Goal: Task Accomplishment & Management: Complete application form

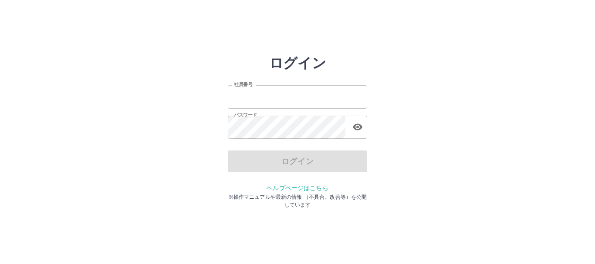
type input "*******"
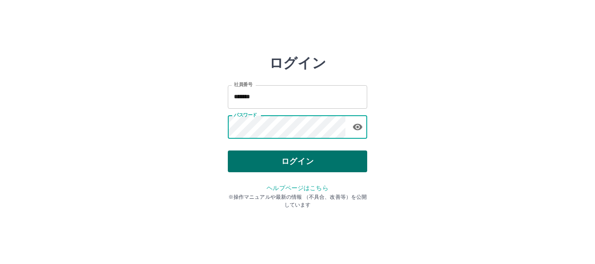
click at [247, 155] on button "ログイン" at bounding box center [297, 162] width 139 height 22
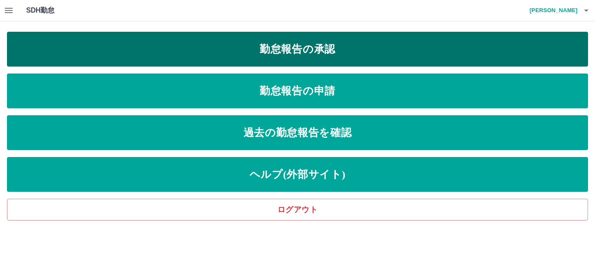
click at [284, 58] on link "勤怠報告の承認" at bounding box center [297, 49] width 581 height 35
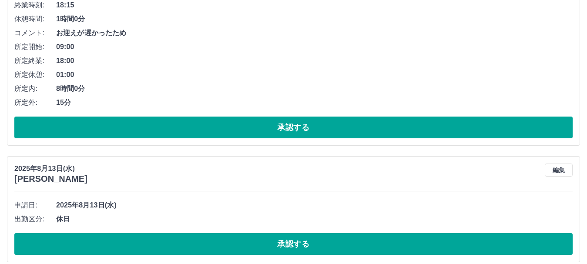
scroll to position [1501, 0]
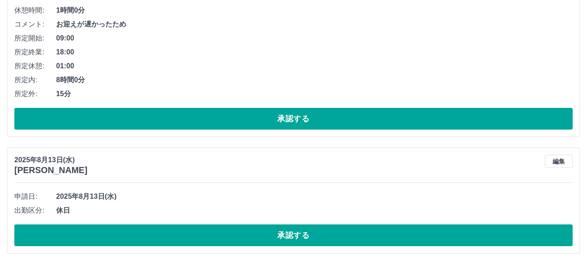
click at [382, 14] on span "1時間0分" at bounding box center [314, 10] width 517 height 10
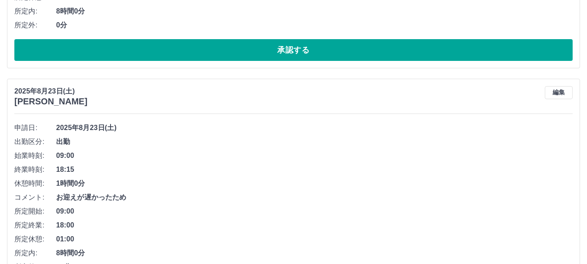
scroll to position [1370, 0]
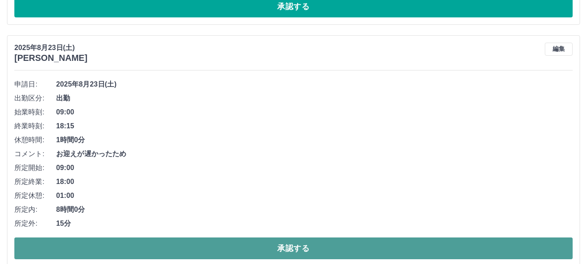
click at [264, 245] on button "承認する" at bounding box center [293, 249] width 559 height 22
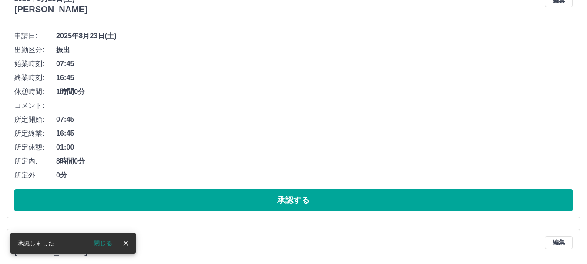
scroll to position [1171, 0]
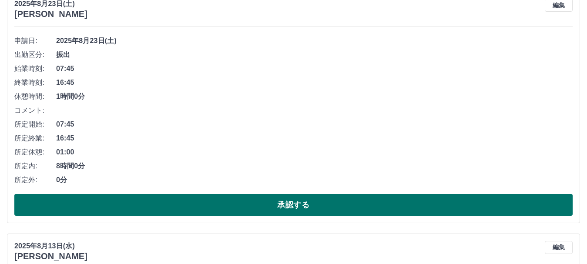
click at [270, 206] on button "承認する" at bounding box center [293, 205] width 559 height 22
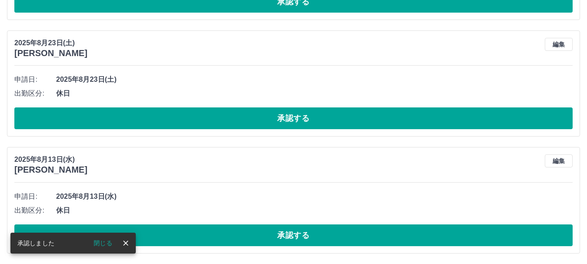
scroll to position [929, 0]
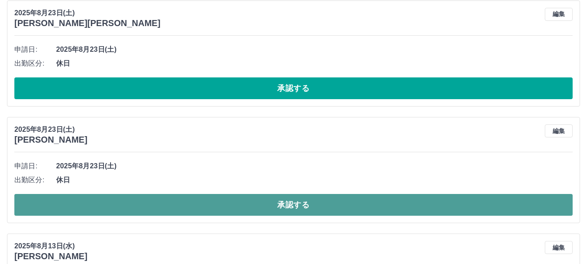
click at [247, 206] on button "承認する" at bounding box center [293, 205] width 559 height 22
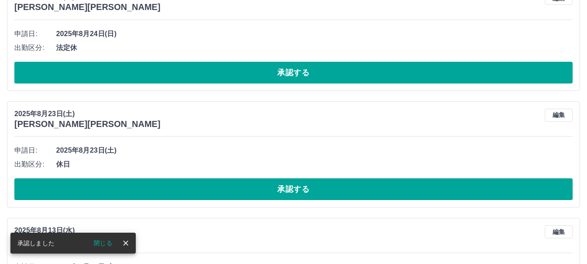
scroll to position [812, 0]
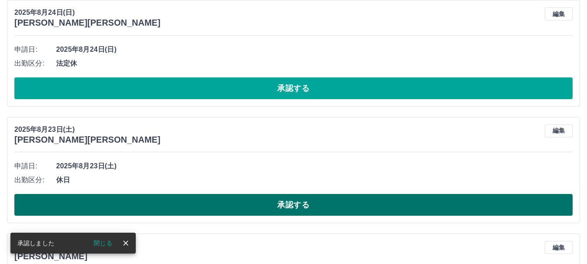
click at [257, 202] on button "承認する" at bounding box center [293, 205] width 559 height 22
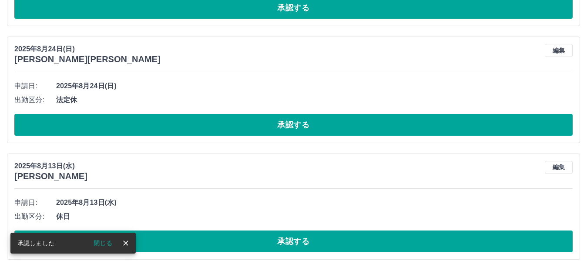
scroll to position [783, 0]
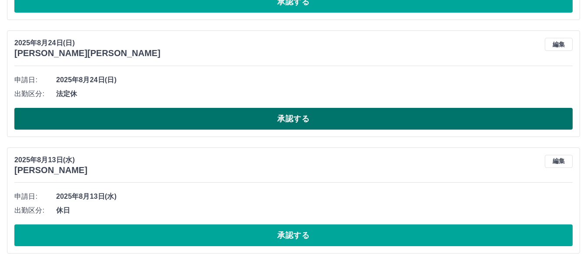
click at [203, 116] on button "承認する" at bounding box center [293, 119] width 559 height 22
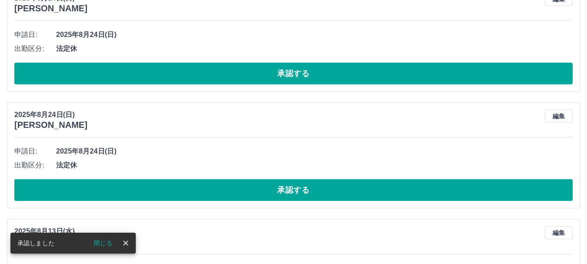
scroll to position [579, 0]
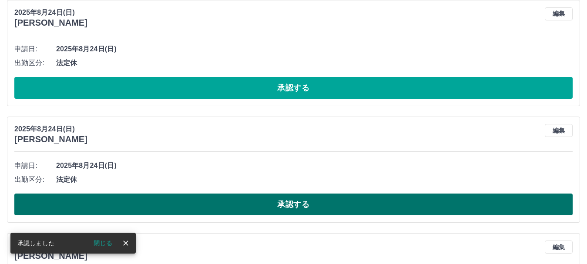
click at [153, 196] on button "承認する" at bounding box center [293, 205] width 559 height 22
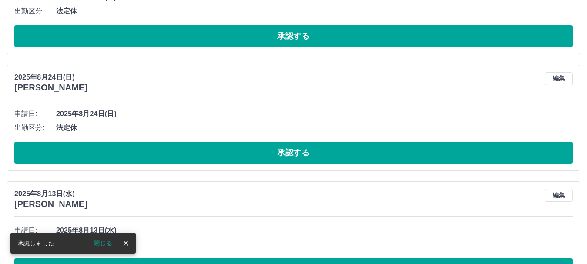
scroll to position [462, 0]
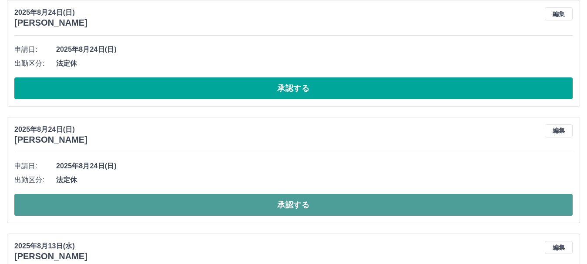
click at [207, 201] on button "承認する" at bounding box center [293, 205] width 559 height 22
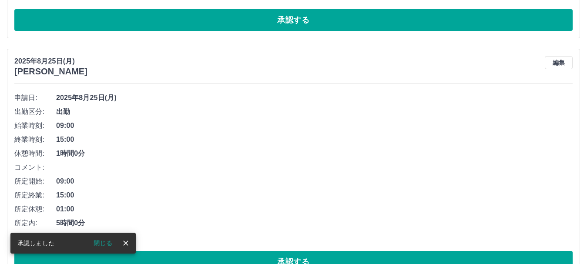
scroll to position [0, 0]
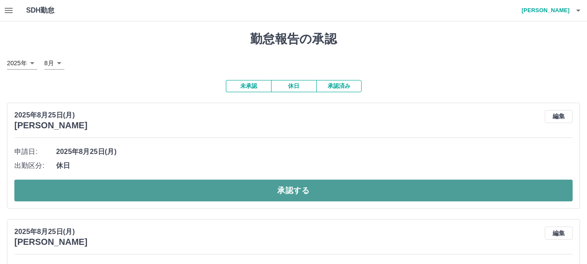
click at [156, 194] on button "承認する" at bounding box center [293, 191] width 559 height 22
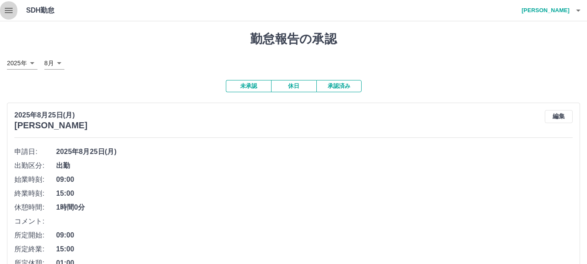
click at [11, 10] on icon "button" at bounding box center [9, 10] width 8 height 5
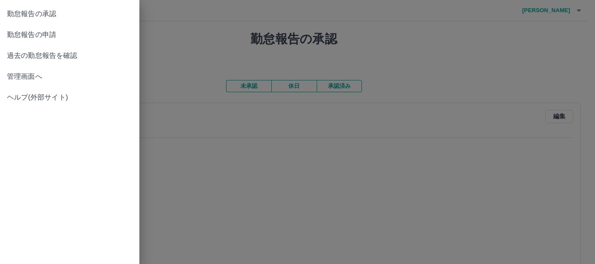
click at [13, 43] on link "勤怠報告の申請" at bounding box center [69, 34] width 139 height 21
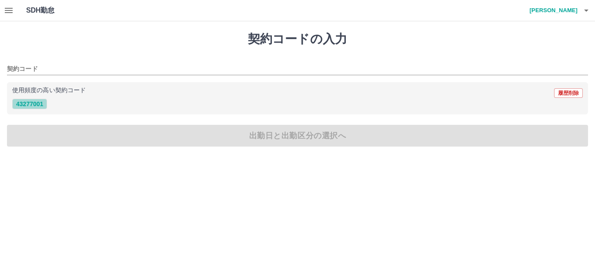
click at [27, 105] on button "43277001" at bounding box center [29, 104] width 35 height 10
type input "********"
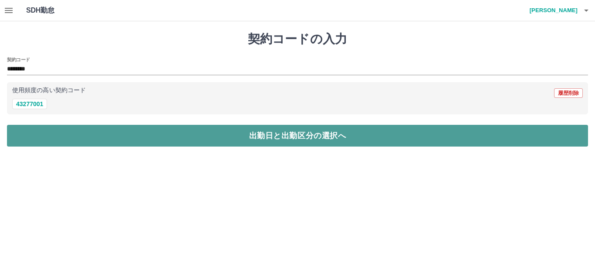
click at [47, 131] on button "出勤日と出勤区分の選択へ" at bounding box center [297, 136] width 581 height 22
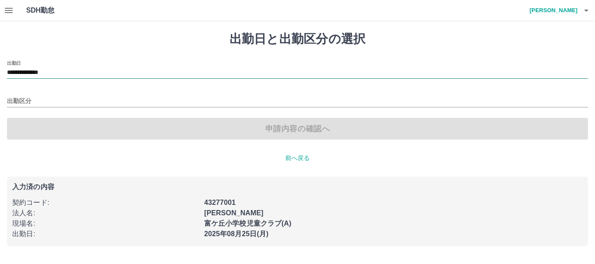
click at [62, 74] on input "**********" at bounding box center [297, 72] width 581 height 11
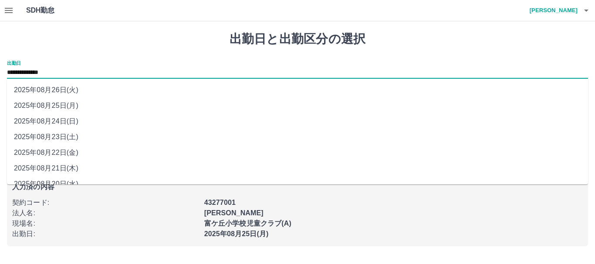
click at [66, 122] on li "2025年08月24日(日)" at bounding box center [297, 122] width 581 height 16
type input "**********"
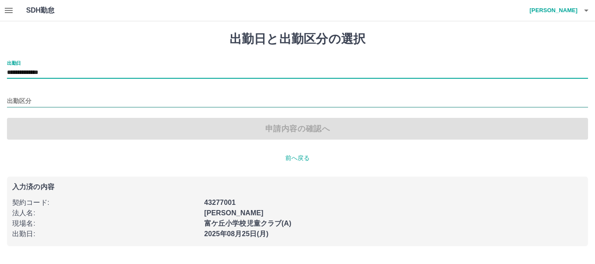
click at [33, 98] on input "出勤区分" at bounding box center [297, 101] width 581 height 11
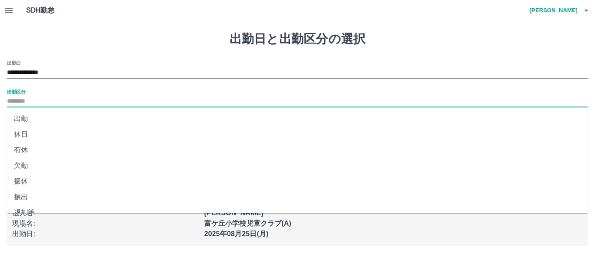
click at [37, 118] on li "出勤" at bounding box center [297, 119] width 581 height 16
type input "**"
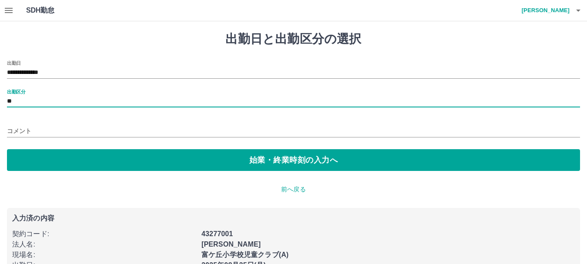
click at [28, 128] on input "コメント" at bounding box center [293, 131] width 573 height 13
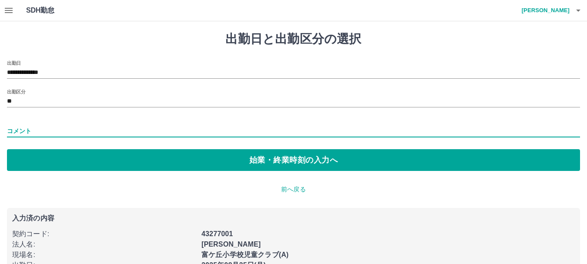
click at [168, 95] on div "出勤区分 **" at bounding box center [293, 98] width 573 height 18
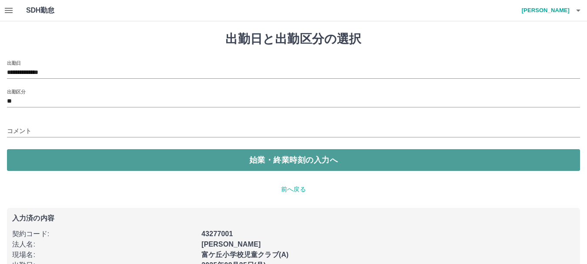
click at [150, 155] on button "始業・終業時刻の入力へ" at bounding box center [293, 160] width 573 height 22
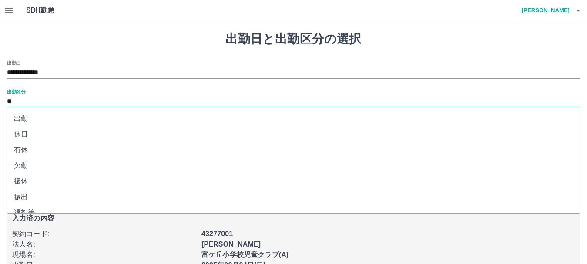
click at [24, 99] on input "**" at bounding box center [293, 101] width 573 height 11
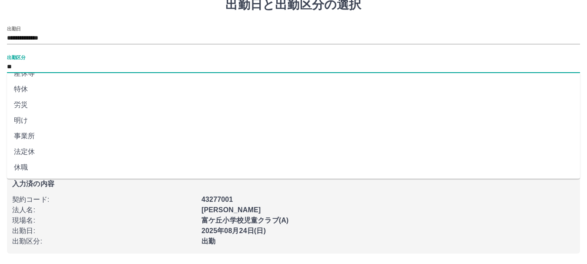
click at [38, 155] on li "法定休" at bounding box center [293, 152] width 573 height 16
type input "***"
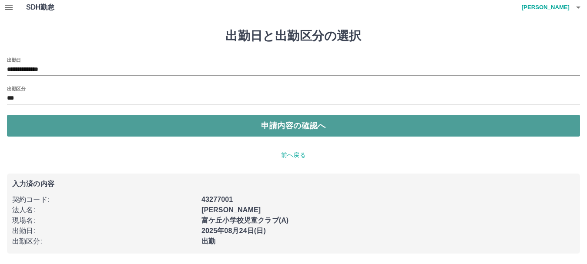
click at [102, 125] on button "申請内容の確認へ" at bounding box center [293, 126] width 573 height 22
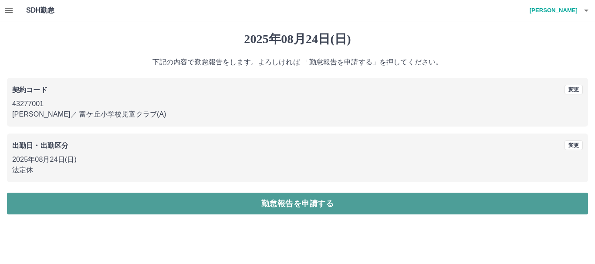
click at [172, 207] on button "勤怠報告を申請する" at bounding box center [297, 204] width 581 height 22
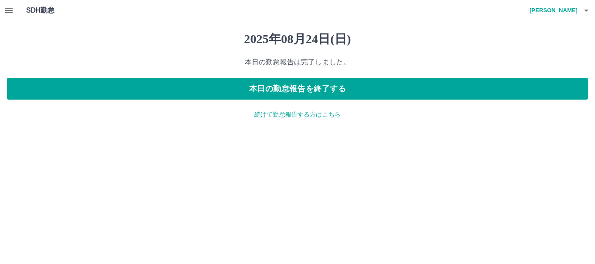
click at [7, 7] on icon "button" at bounding box center [8, 10] width 10 height 10
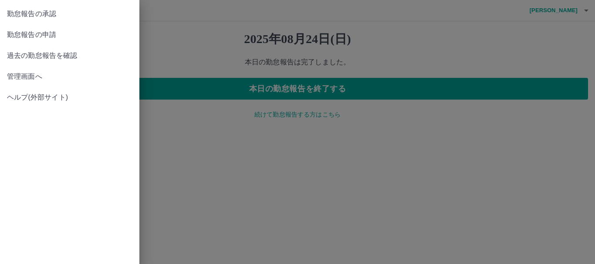
click at [10, 13] on span "勤怠報告の承認" at bounding box center [69, 14] width 125 height 10
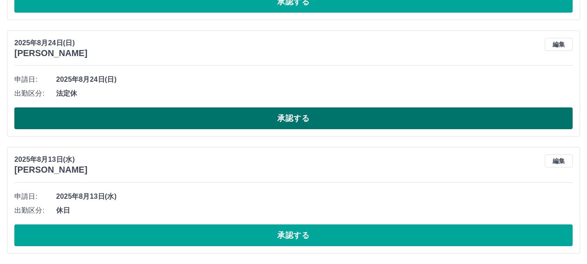
scroll to position [579, 0]
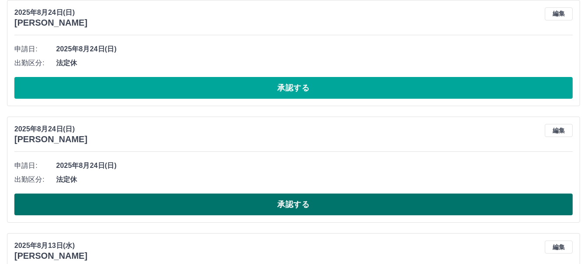
click at [165, 209] on button "承認する" at bounding box center [293, 205] width 559 height 22
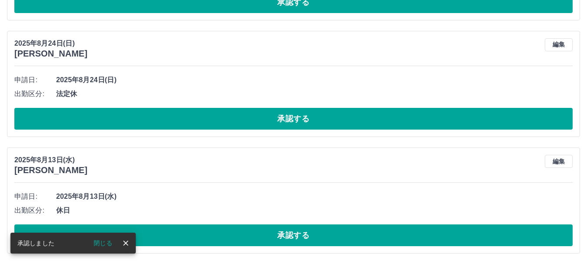
scroll to position [505, 0]
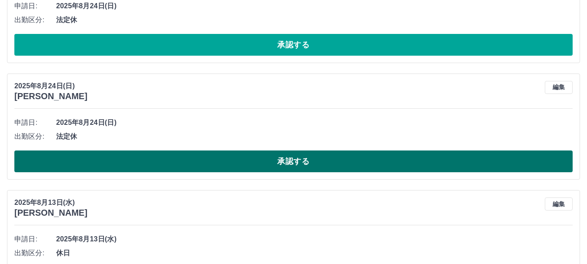
click at [222, 164] on button "承認する" at bounding box center [293, 162] width 559 height 22
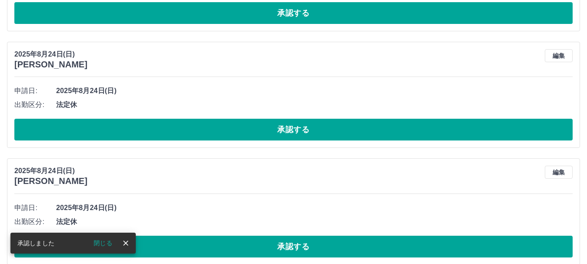
scroll to position [258, 0]
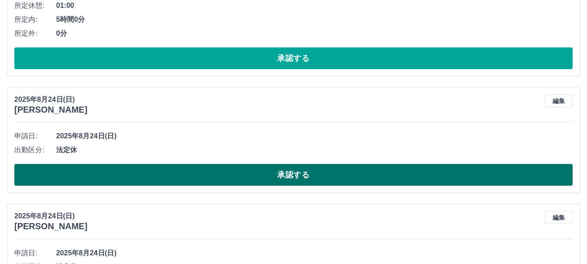
click at [211, 173] on button "承認する" at bounding box center [293, 175] width 559 height 22
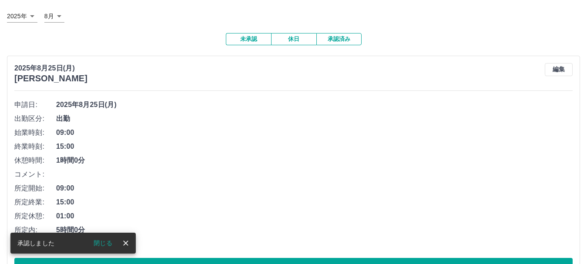
scroll to position [40, 0]
